Goal: Use online tool/utility

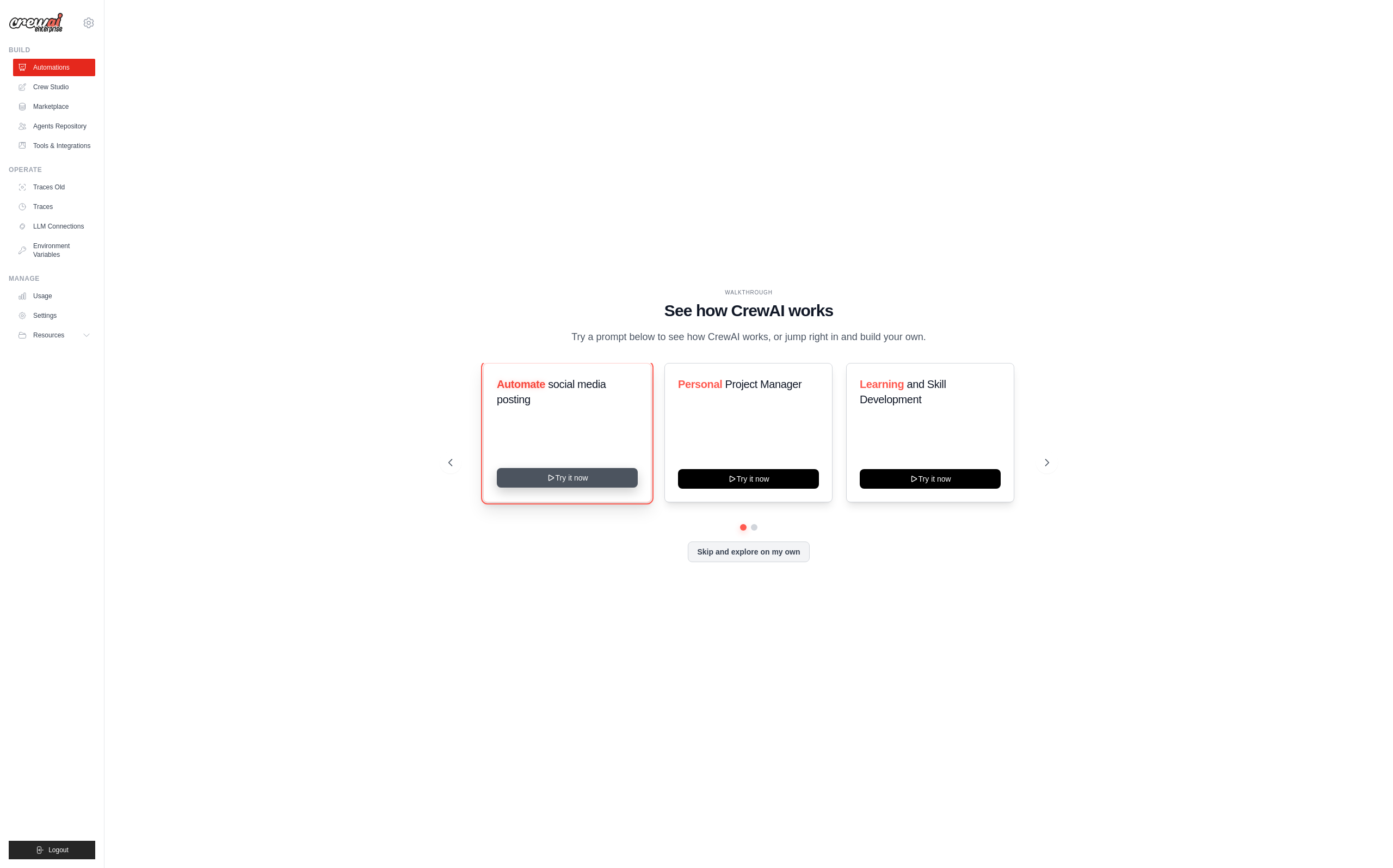
click at [563, 476] on button "Try it now" at bounding box center [566, 478] width 141 height 20
click at [1044, 461] on icon at bounding box center [1047, 462] width 11 height 11
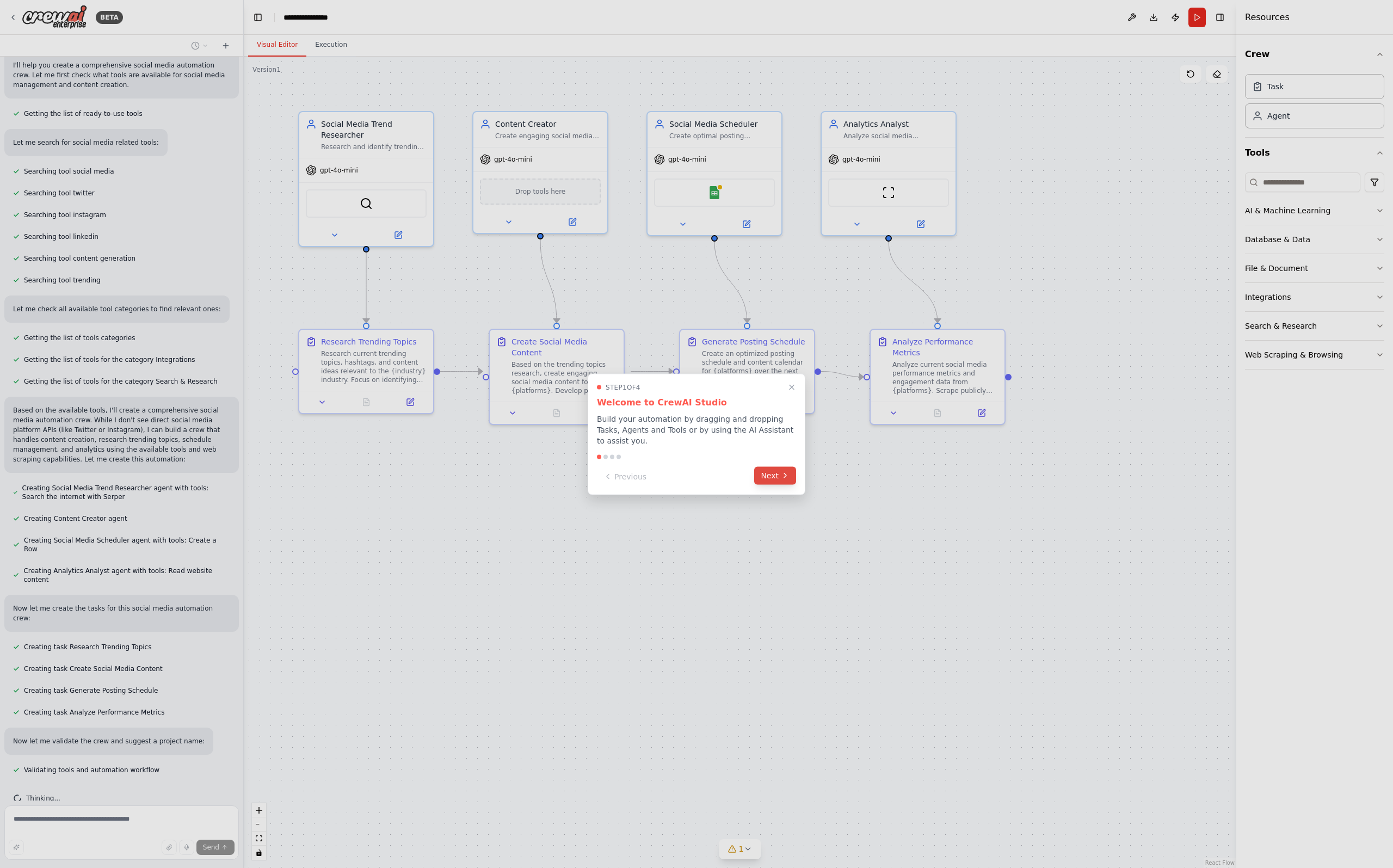
scroll to position [116, 0]
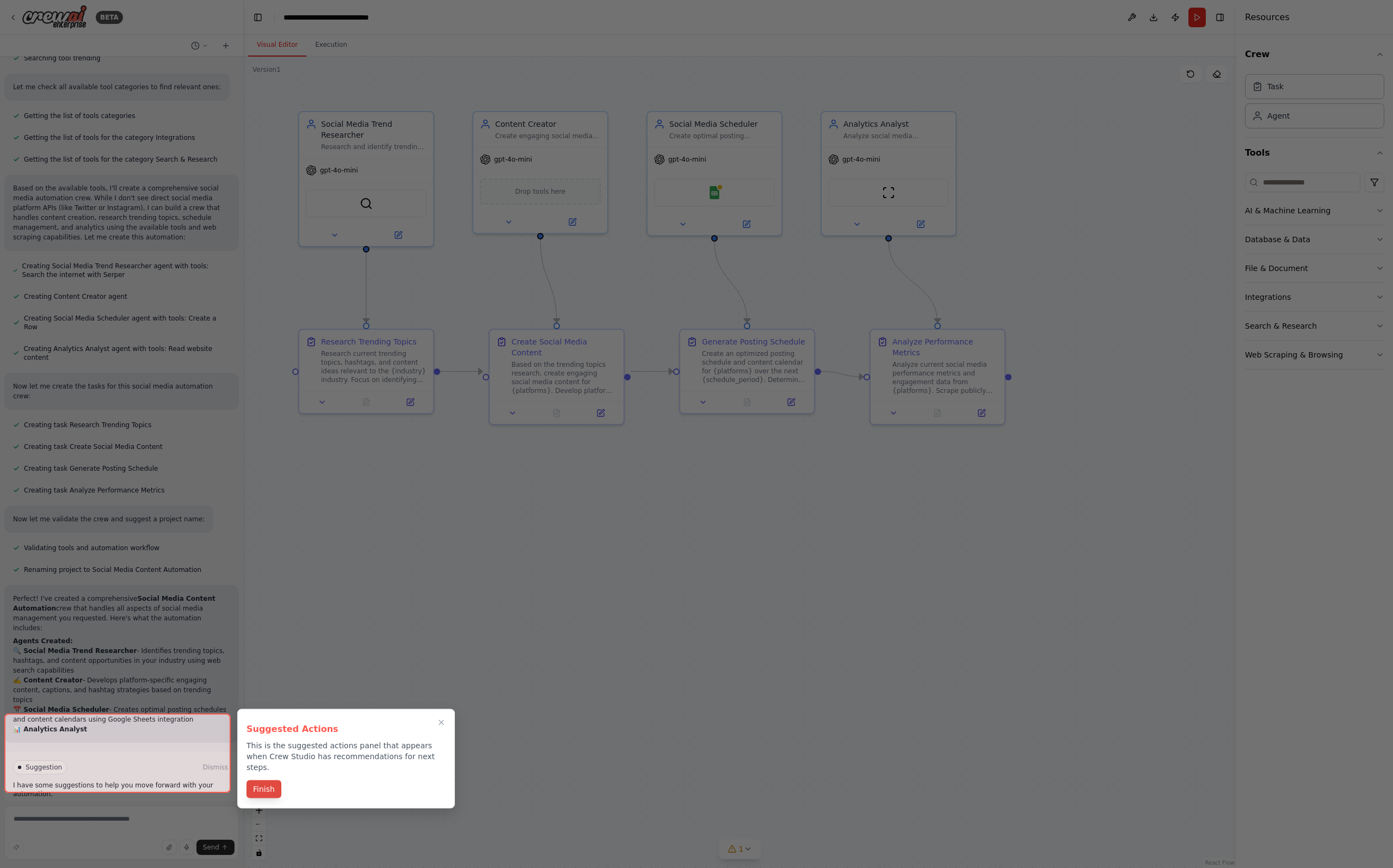
click at [271, 782] on button "Finish" at bounding box center [263, 789] width 34 height 18
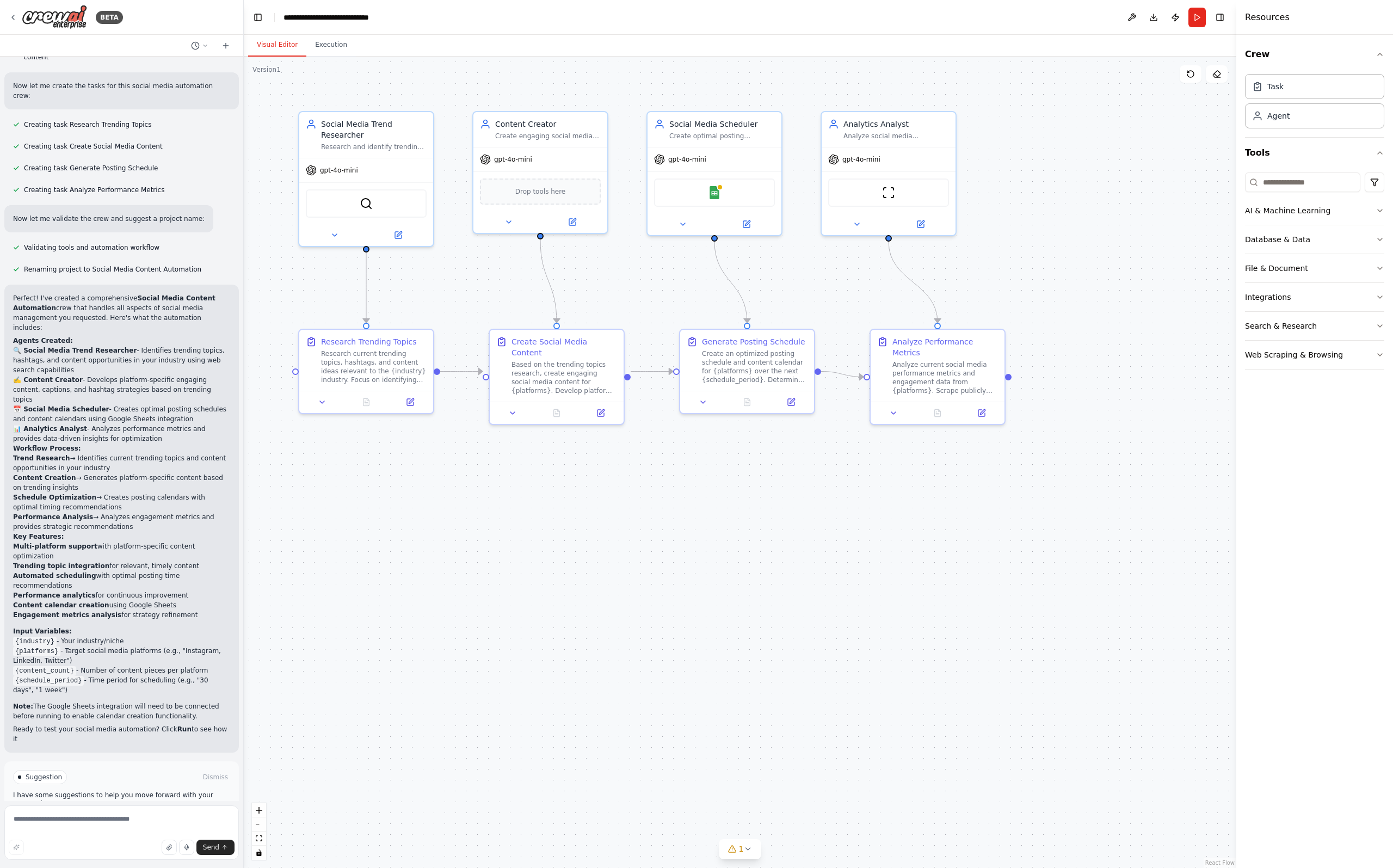
scroll to position [627, 0]
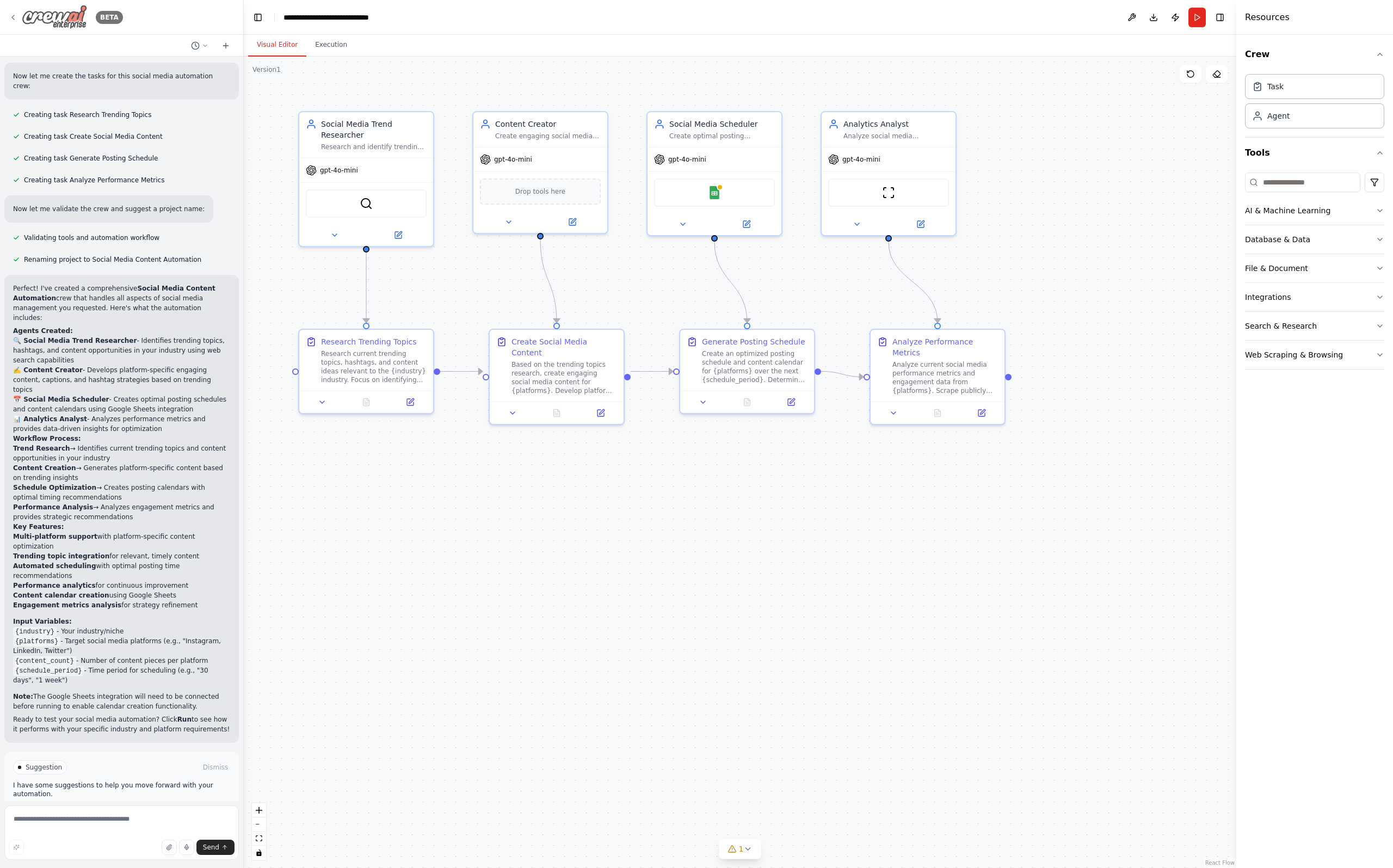
click at [15, 20] on icon at bounding box center [13, 17] width 9 height 9
